Goal: Task Accomplishment & Management: Use online tool/utility

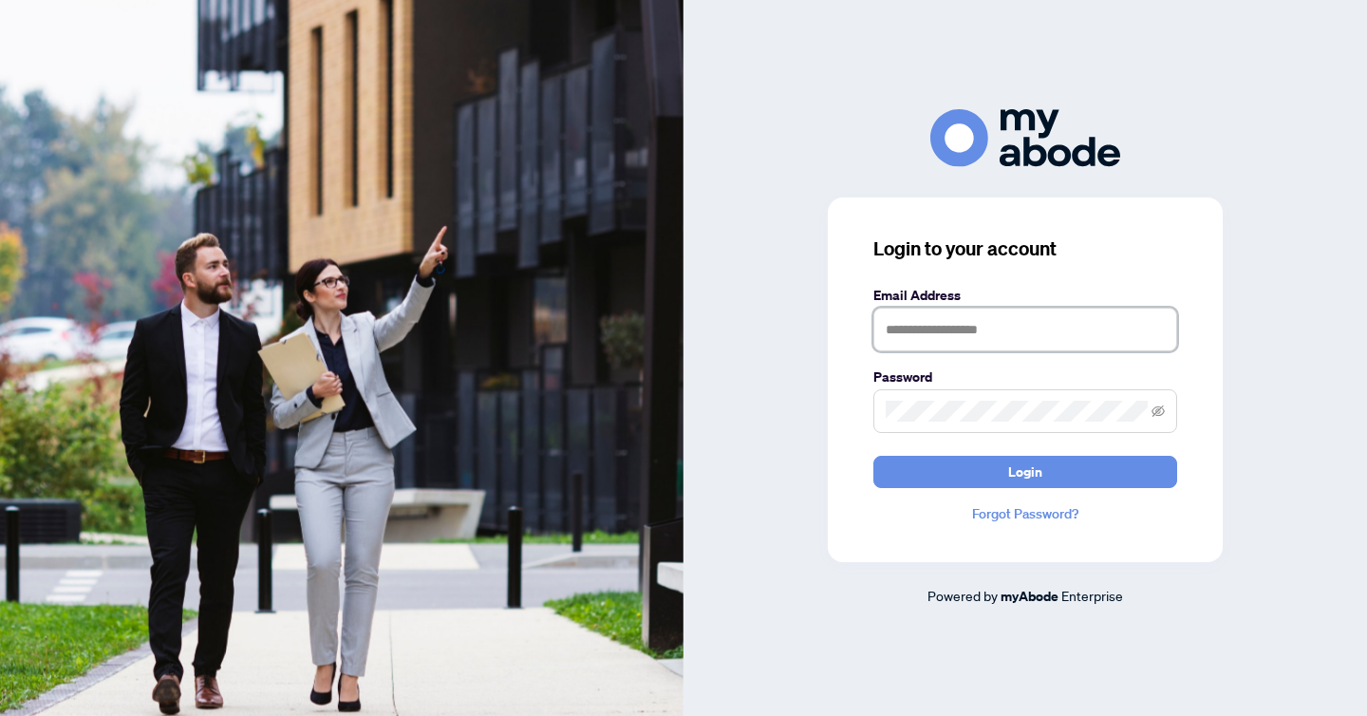
click at [939, 331] on input "text" at bounding box center [1026, 330] width 304 height 44
type input "**********"
click at [874, 456] on button "Login" at bounding box center [1026, 472] width 304 height 32
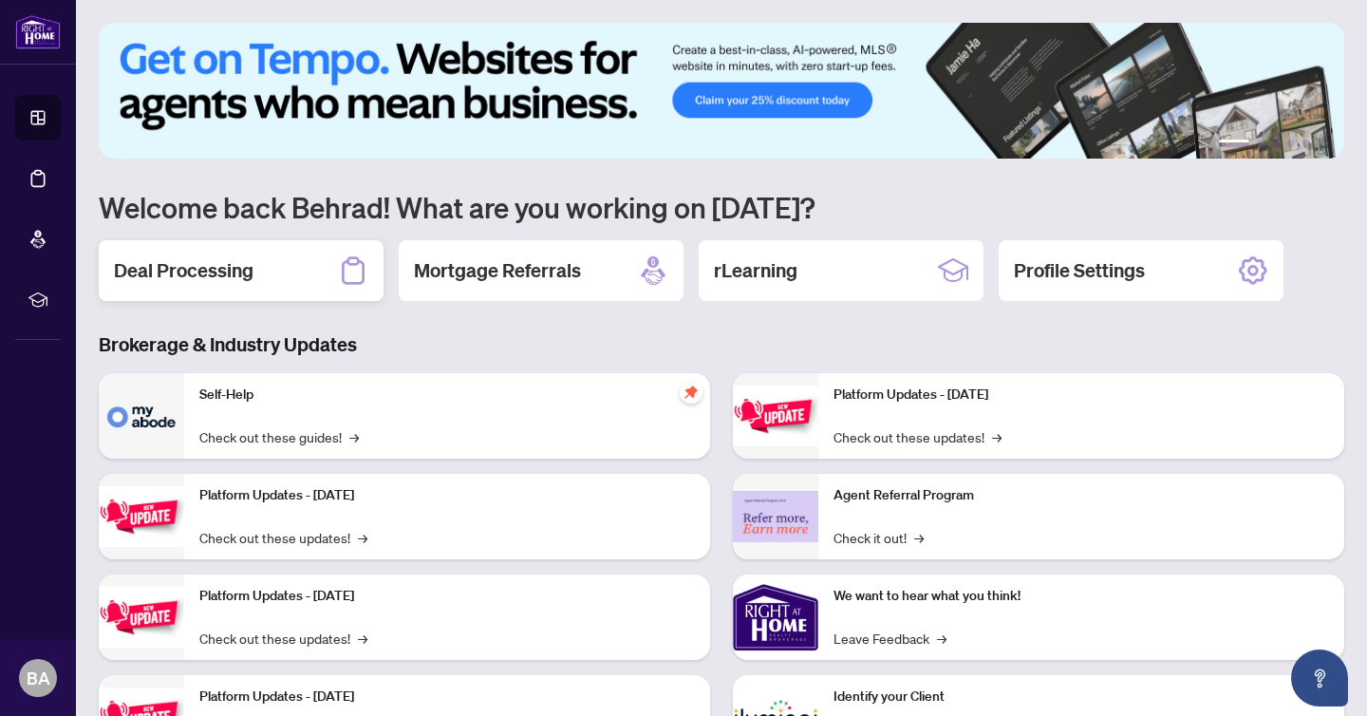
click at [173, 272] on h2 "Deal Processing" at bounding box center [184, 270] width 140 height 27
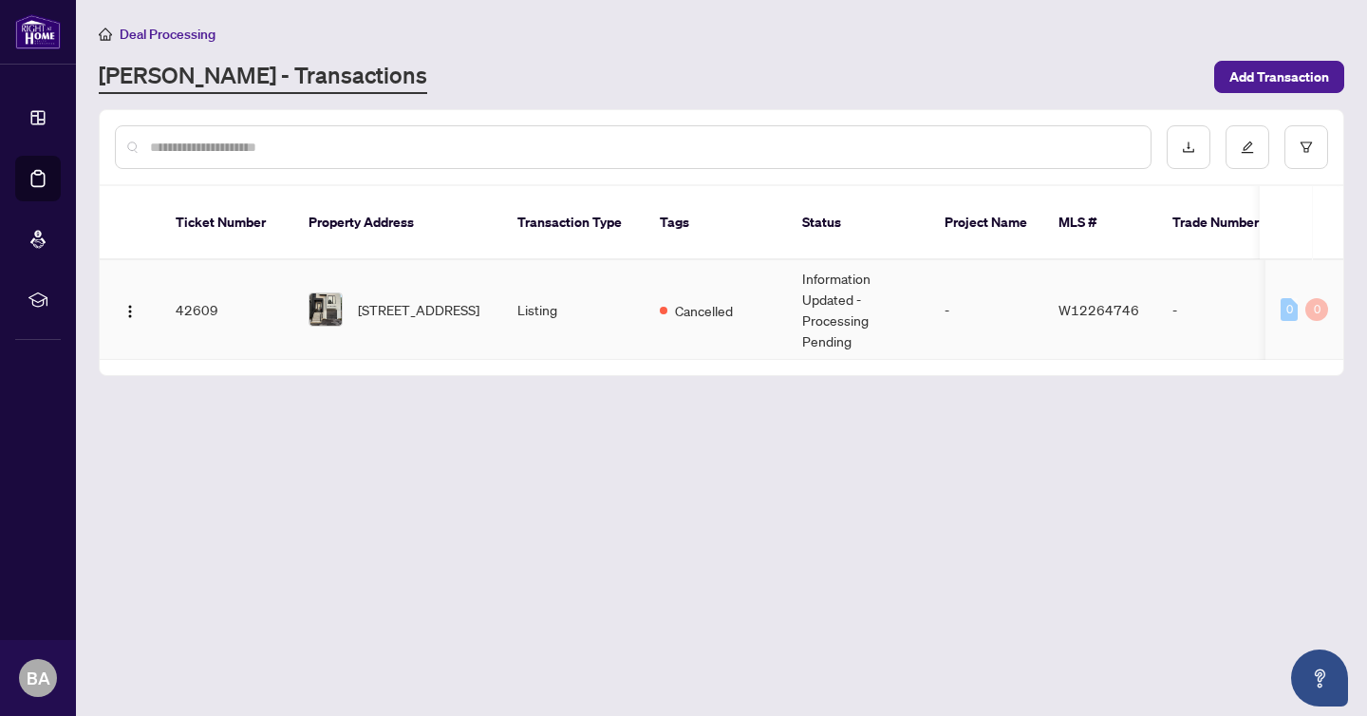
click at [629, 306] on td "Listing" at bounding box center [573, 310] width 142 height 100
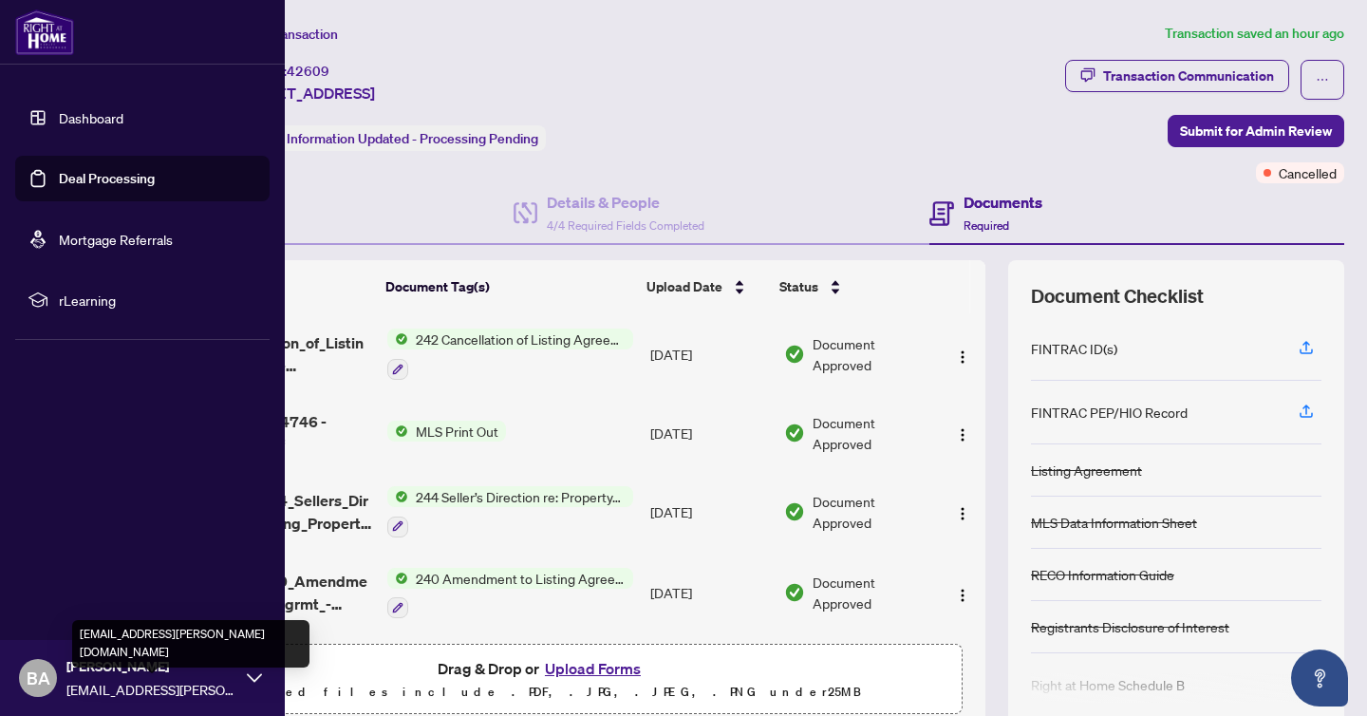
click at [210, 680] on span "[EMAIL_ADDRESS][PERSON_NAME][DOMAIN_NAME]" at bounding box center [151, 689] width 171 height 21
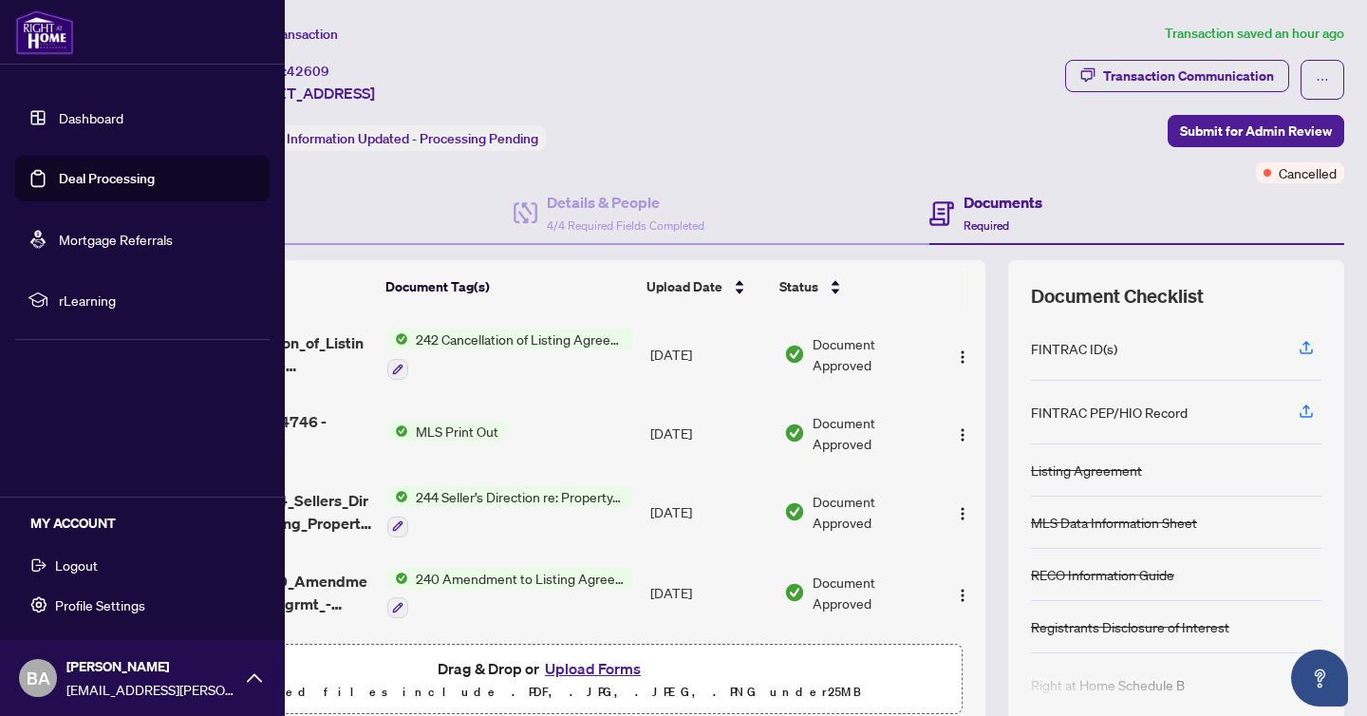
click at [63, 572] on span "Logout" at bounding box center [76, 565] width 43 height 30
